Goal: Navigation & Orientation: Understand site structure

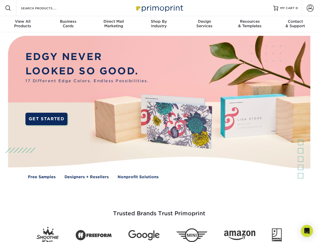
click at [159, 121] on img at bounding box center [159, 110] width 314 height 157
click at [8, 8] on span at bounding box center [8, 8] width 6 height 6
click at [310, 8] on span at bounding box center [309, 8] width 7 height 7
click at [23, 24] on div "View All Products" at bounding box center [22, 23] width 45 height 9
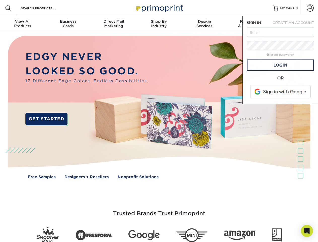
click at [68, 24] on div "Business Cards" at bounding box center [67, 23] width 45 height 9
click at [113, 24] on div "Direct Mail Marketing" at bounding box center [113, 23] width 45 height 9
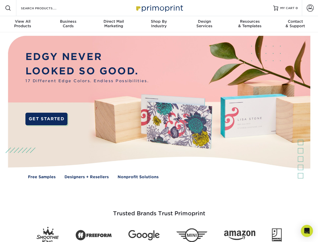
click at [159, 24] on div "Shop By Industry" at bounding box center [158, 23] width 45 height 9
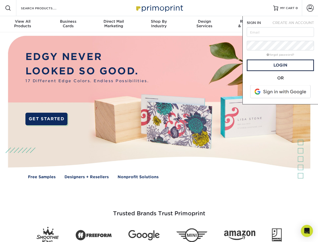
click at [204, 24] on div "Design Services" at bounding box center [204, 23] width 45 height 9
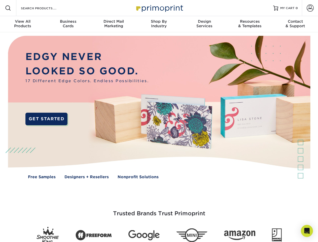
click at [250, 24] on span "SIGN IN" at bounding box center [254, 23] width 14 height 4
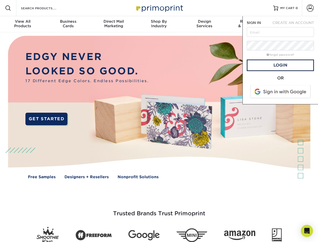
click at [295, 24] on div "Contact & Support" at bounding box center [294, 23] width 45 height 9
